Goal: Transaction & Acquisition: Purchase product/service

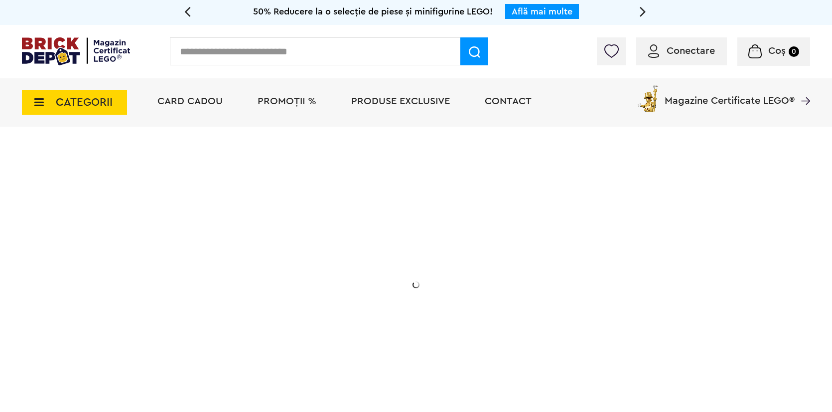
click at [425, 242] on div "Cadou VIP 40772 Seria de sărbători: Fantomă luminoasă. Promoția este valabilă î…" at bounding box center [416, 285] width 789 height 302
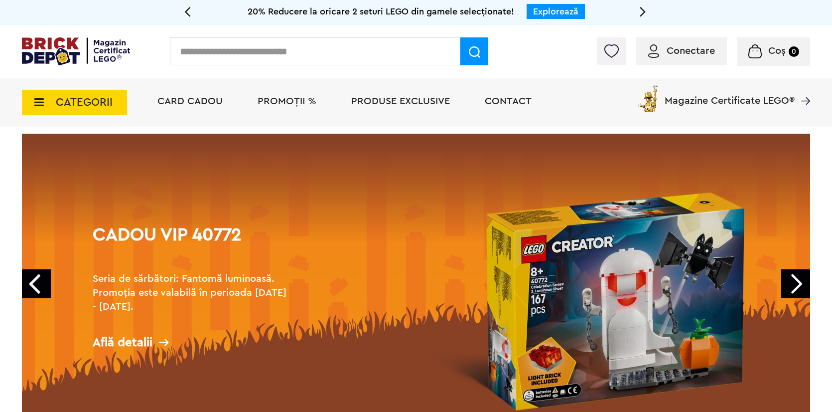
click at [793, 282] on link "Next" at bounding box center [796, 283] width 29 height 29
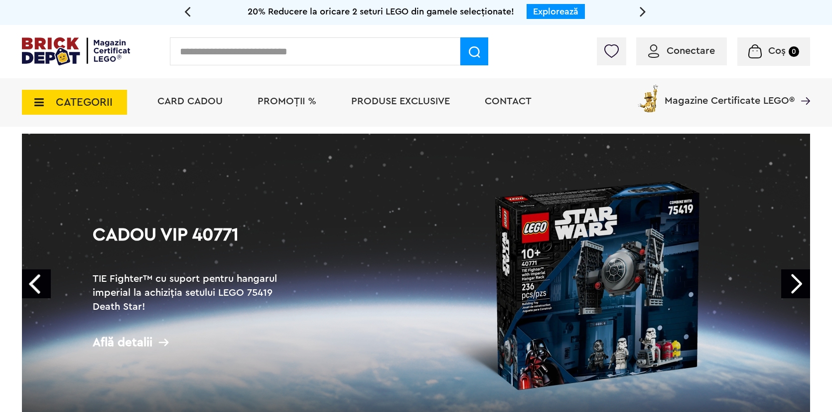
click at [793, 282] on link "Next" at bounding box center [796, 283] width 29 height 29
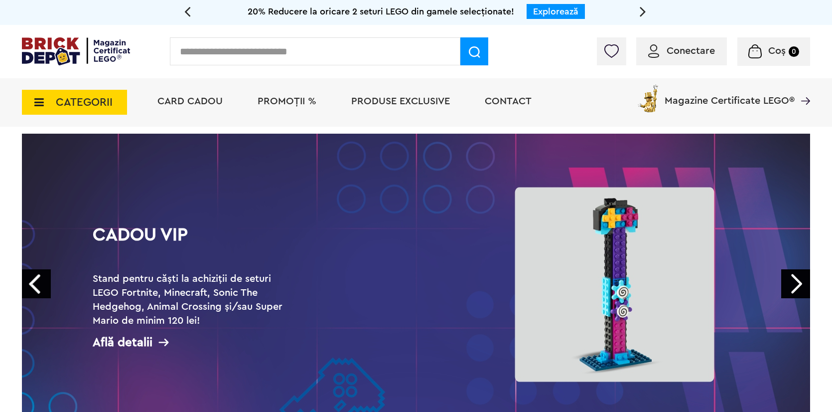
click at [793, 282] on link "Next" at bounding box center [796, 283] width 29 height 29
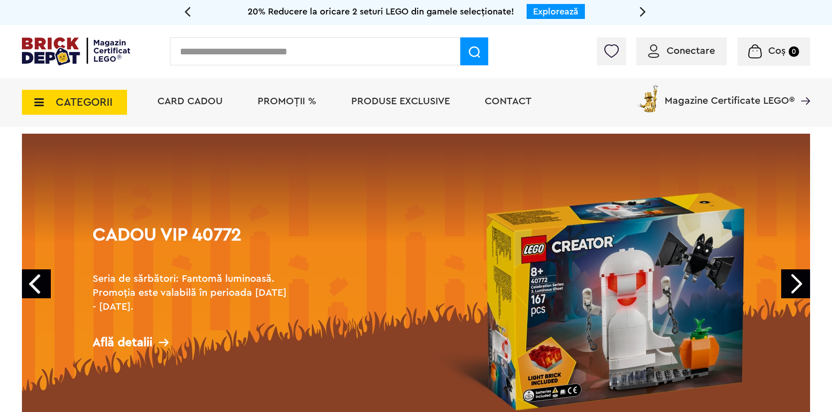
click at [793, 282] on link "Next" at bounding box center [796, 283] width 29 height 29
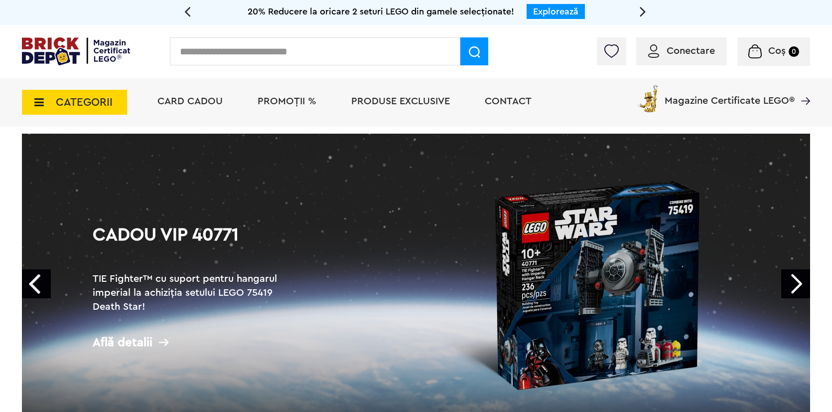
click at [793, 282] on link "Next" at bounding box center [796, 283] width 29 height 29
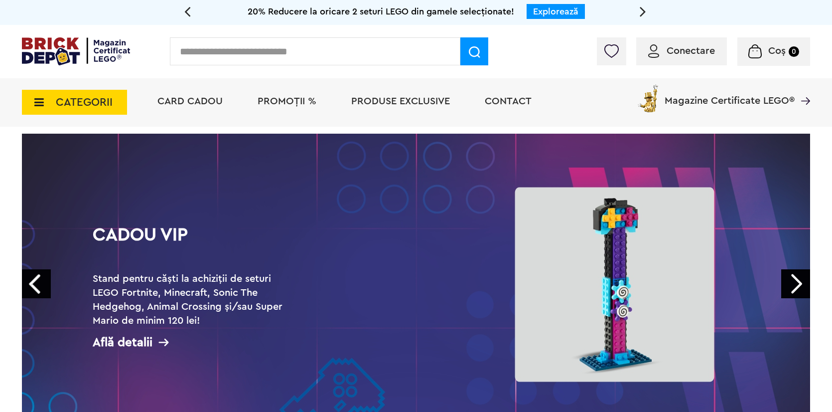
click at [793, 282] on link "Next" at bounding box center [796, 283] width 29 height 29
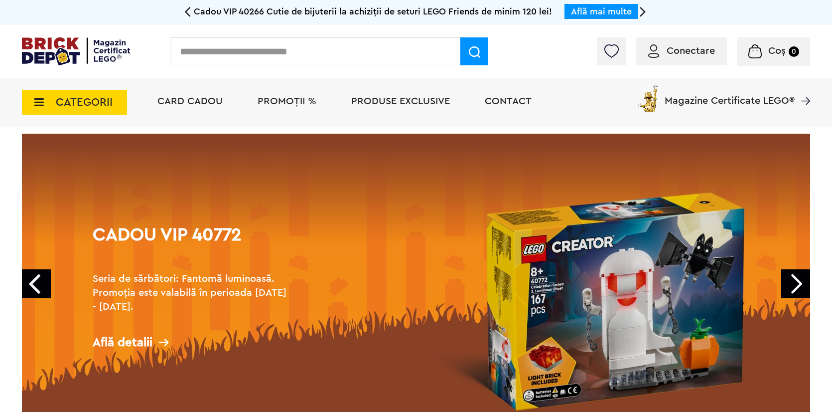
click at [282, 105] on span "PROMOȚII %" at bounding box center [287, 101] width 59 height 10
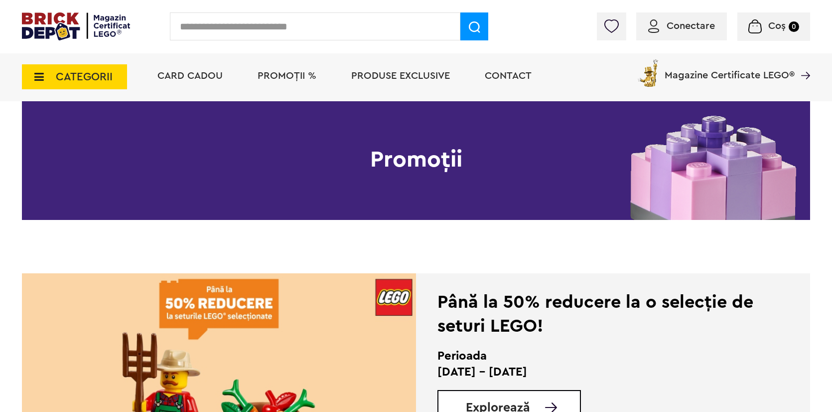
scroll to position [188, 0]
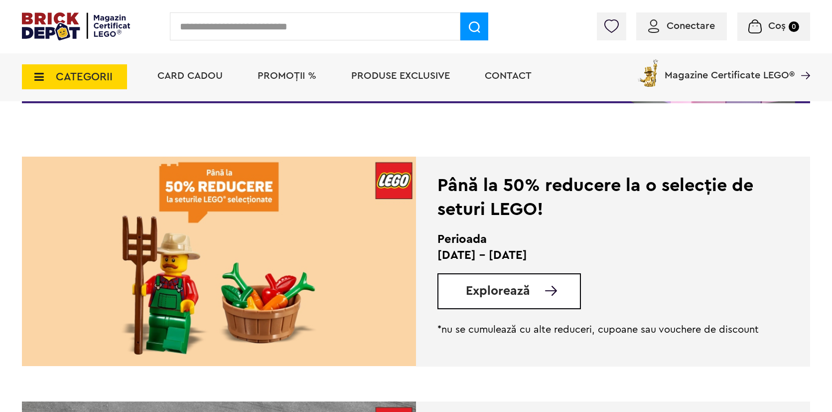
click at [291, 211] on img at bounding box center [219, 261] width 394 height 209
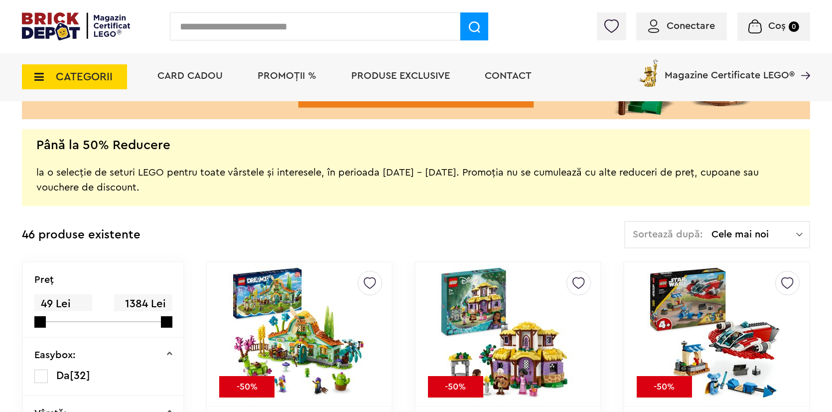
scroll to position [173, 0]
